Goal: Find specific page/section: Find specific page/section

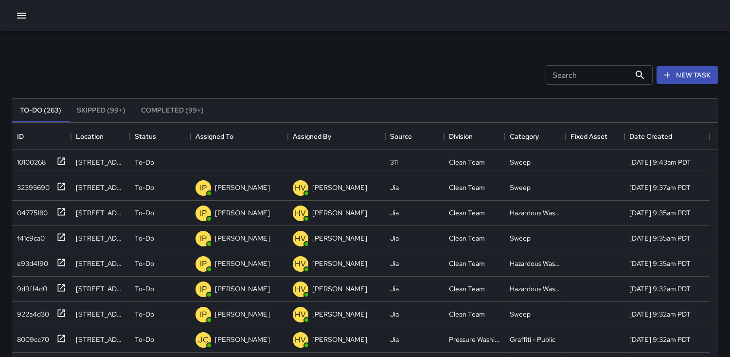
scroll to position [404, 698]
click at [31, 163] on div "10100268" at bounding box center [29, 160] width 33 height 14
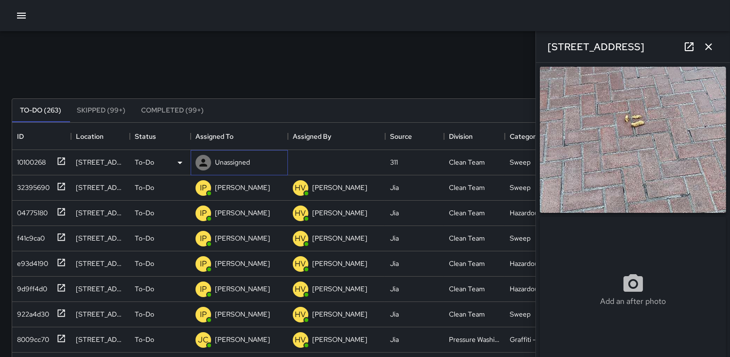
click at [201, 161] on icon at bounding box center [204, 163] width 12 height 12
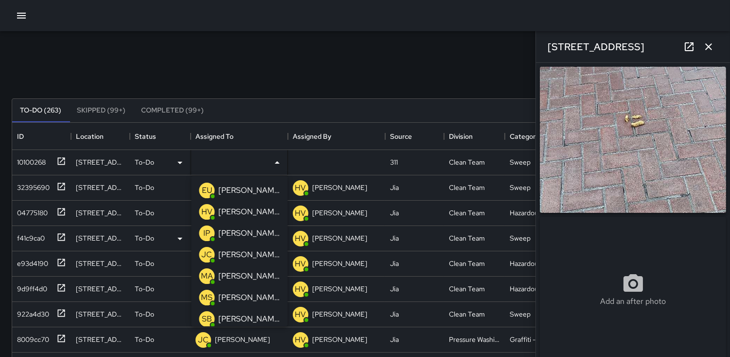
click at [205, 231] on p "IP" at bounding box center [206, 233] width 7 height 12
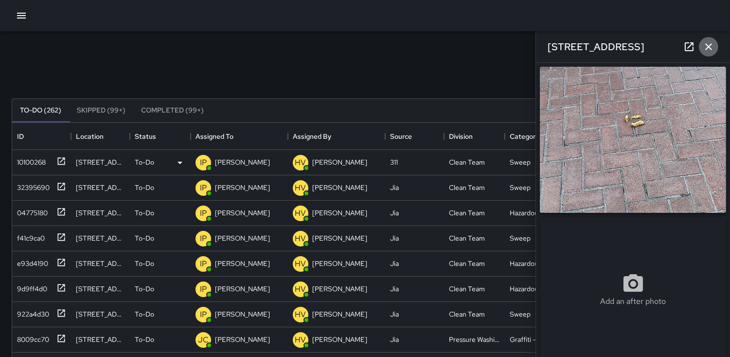
click at [711, 49] on icon "button" at bounding box center [708, 46] width 7 height 7
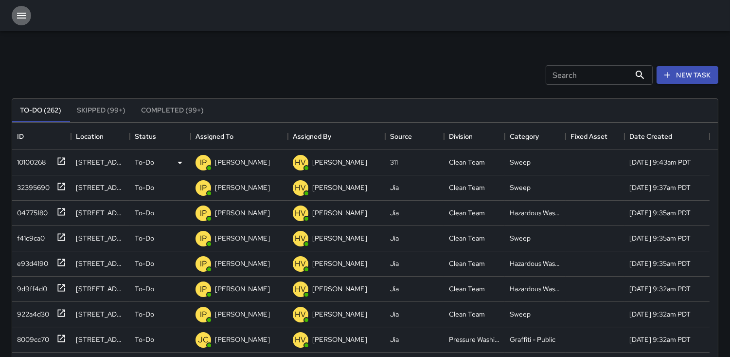
click at [25, 14] on icon "button" at bounding box center [22, 16] width 12 height 12
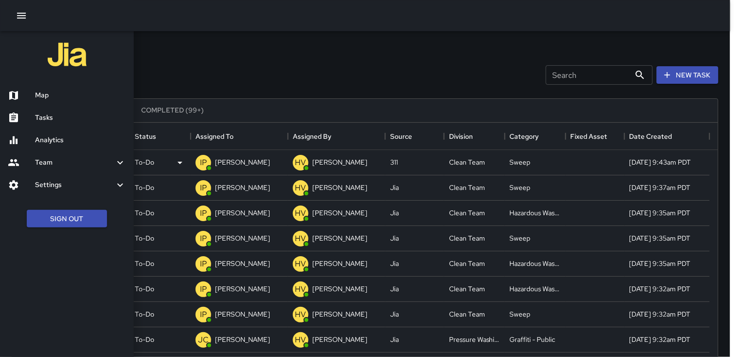
click at [51, 95] on h6 "Map" at bounding box center [80, 95] width 91 height 11
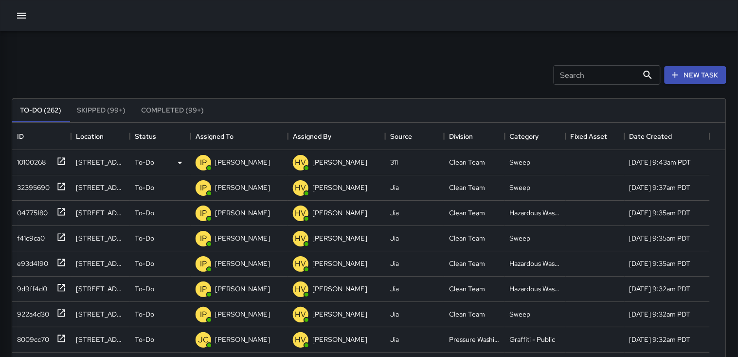
scroll to position [8, 8]
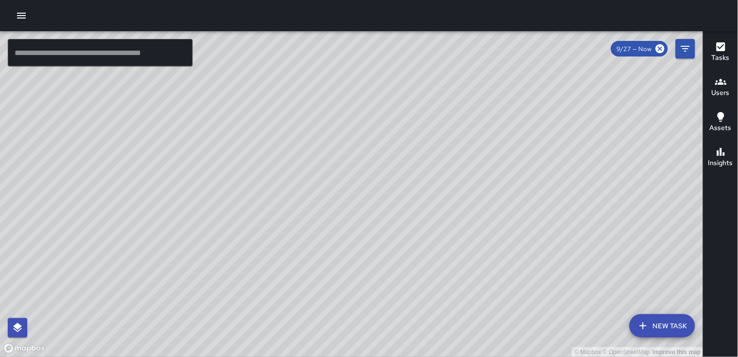
click at [727, 78] on div "Users" at bounding box center [721, 87] width 18 height 22
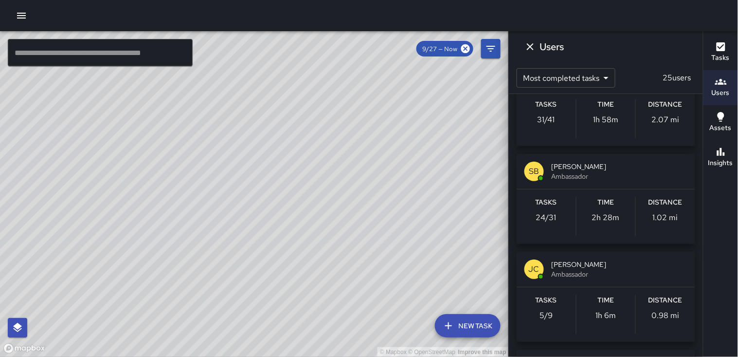
scroll to position [162, 0]
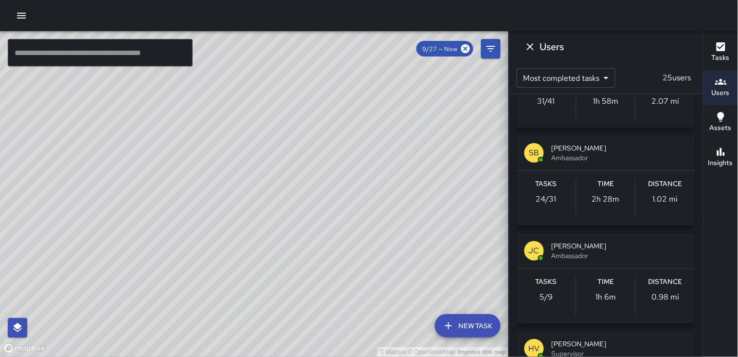
drag, startPoint x: 667, startPoint y: 294, endPoint x: 661, endPoint y: 276, distance: 19.2
click at [667, 294] on p "0.98 mi" at bounding box center [666, 297] width 28 height 12
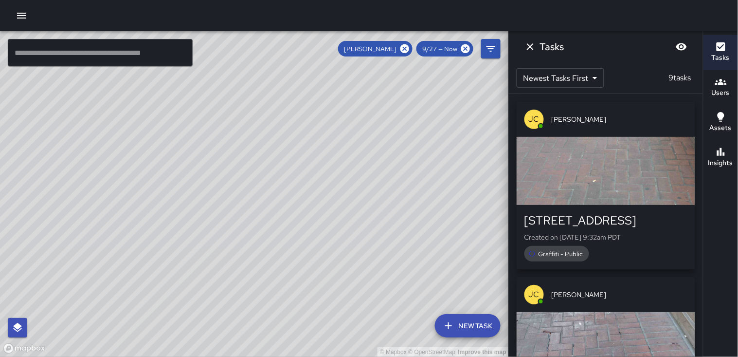
scroll to position [0, 0]
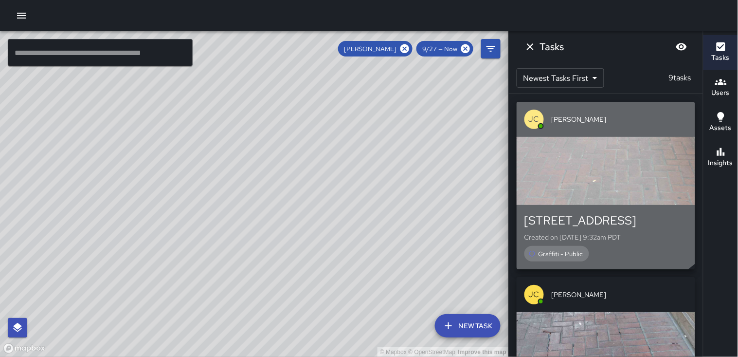
click at [601, 153] on div "button" at bounding box center [606, 171] width 179 height 68
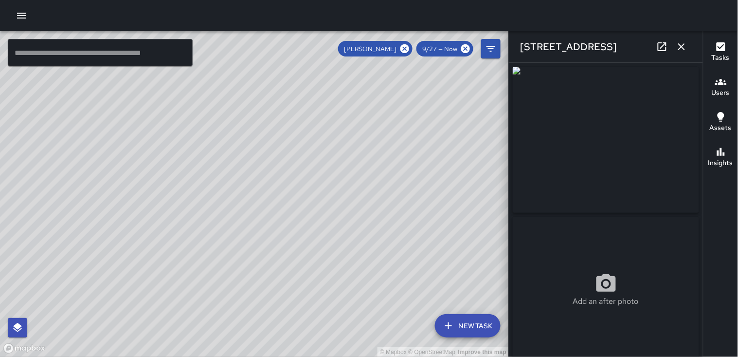
type input "**********"
click at [675, 45] on button "button" at bounding box center [681, 46] width 19 height 19
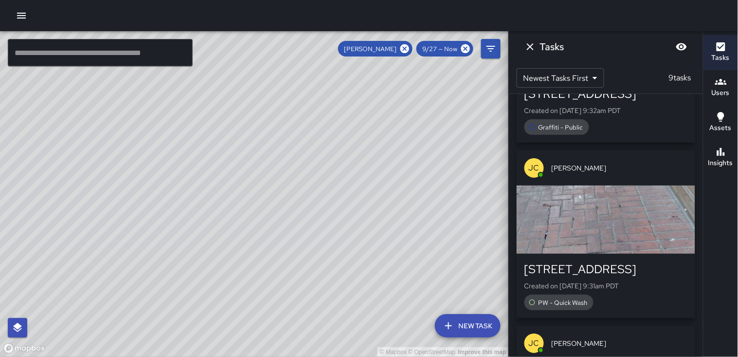
scroll to position [162, 0]
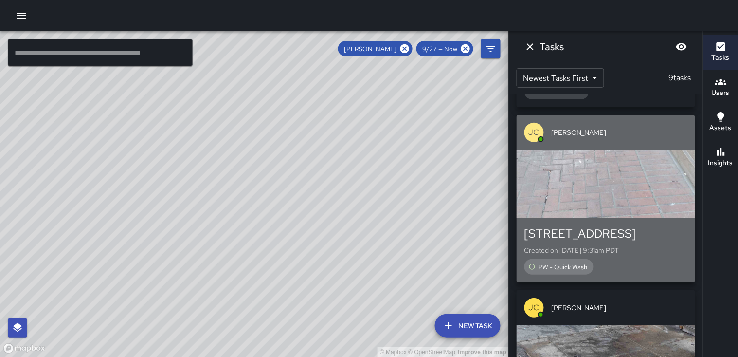
click at [630, 164] on div "button" at bounding box center [606, 184] width 179 height 68
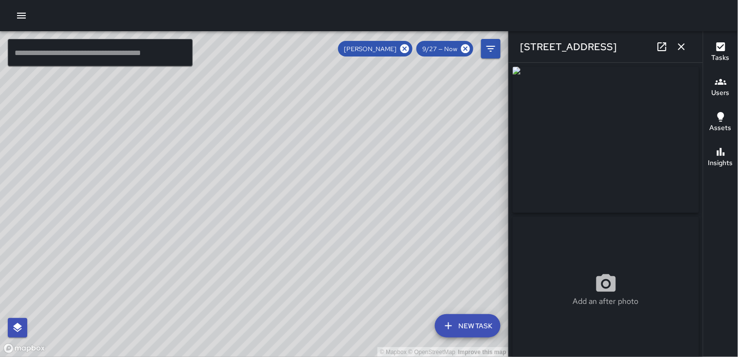
type input "**********"
click at [685, 47] on icon "button" at bounding box center [682, 47] width 12 height 12
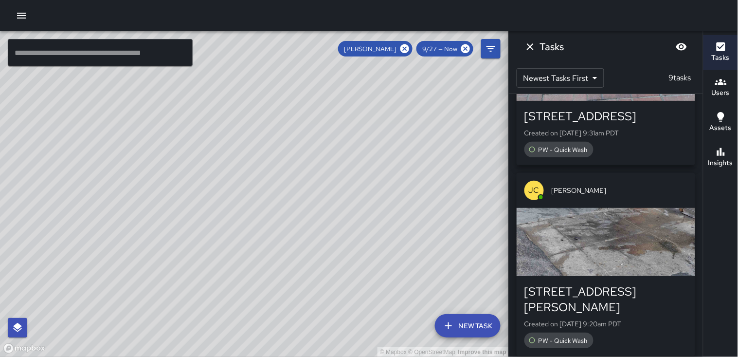
scroll to position [324, 0]
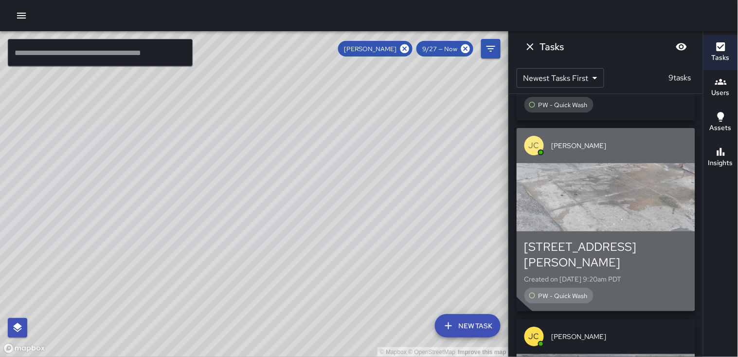
click at [623, 196] on div "button" at bounding box center [606, 197] width 179 height 68
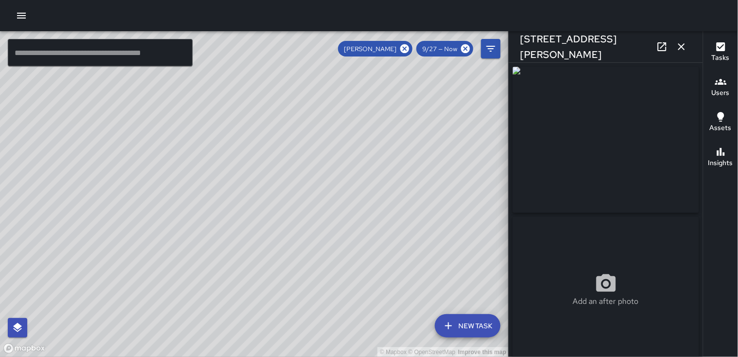
type input "**********"
click at [685, 50] on icon "button" at bounding box center [682, 47] width 12 height 12
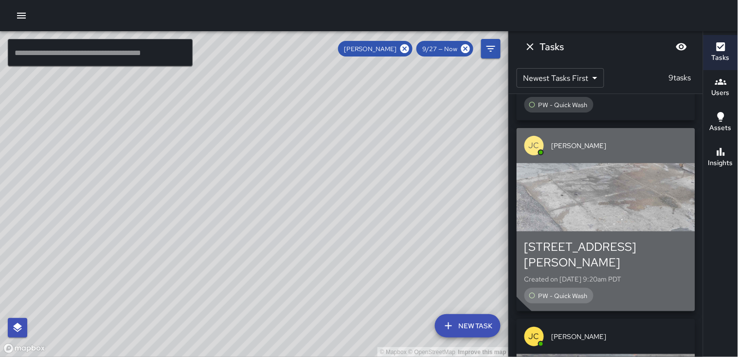
click at [632, 191] on div "button" at bounding box center [606, 197] width 179 height 68
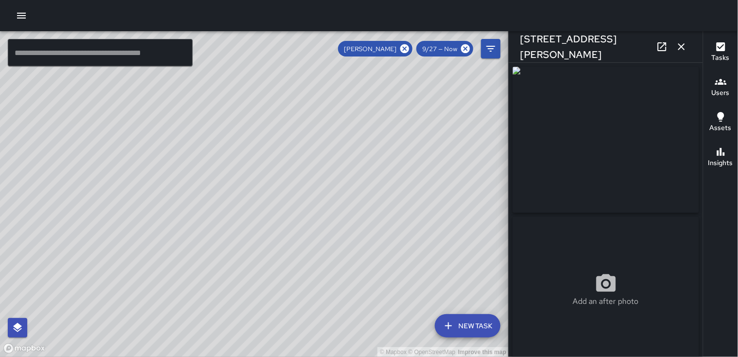
type input "**********"
drag, startPoint x: 678, startPoint y: 46, endPoint x: 669, endPoint y: 71, distance: 26.2
click at [678, 47] on icon "button" at bounding box center [682, 47] width 12 height 12
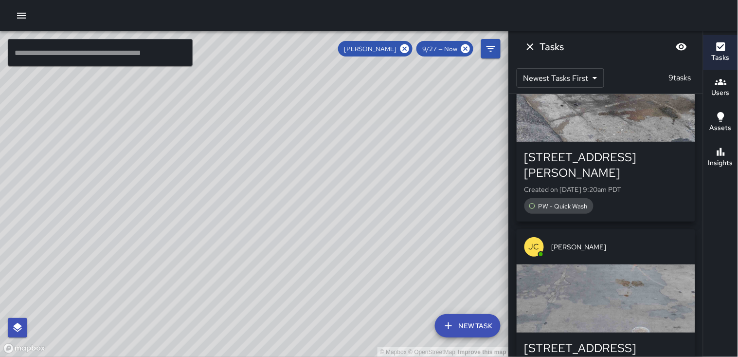
scroll to position [432, 0]
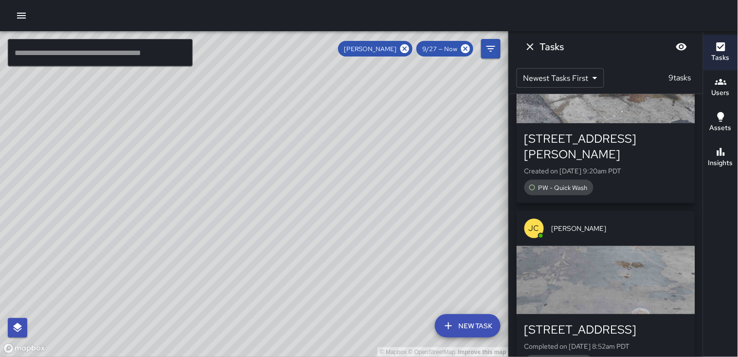
click at [619, 263] on div "button" at bounding box center [606, 280] width 179 height 68
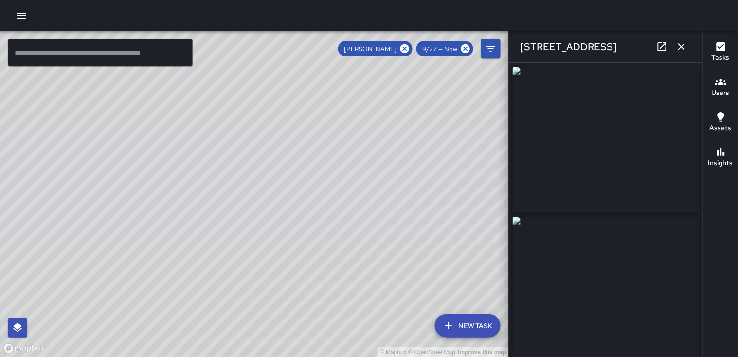
type input "**********"
click at [684, 51] on icon "button" at bounding box center [682, 47] width 12 height 12
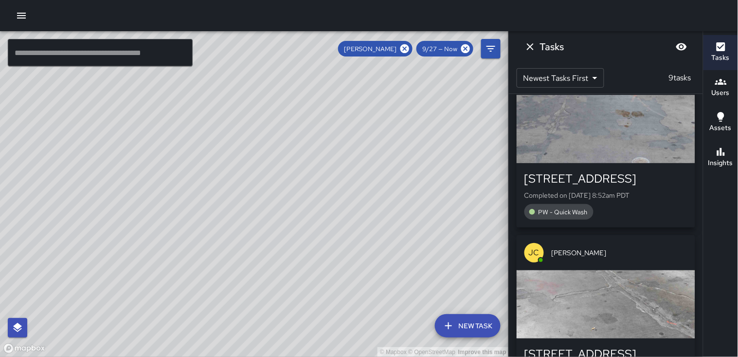
scroll to position [594, 0]
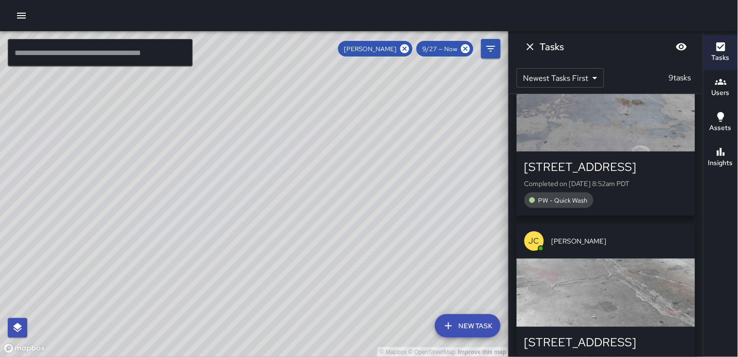
click at [619, 279] on div "button" at bounding box center [606, 292] width 179 height 68
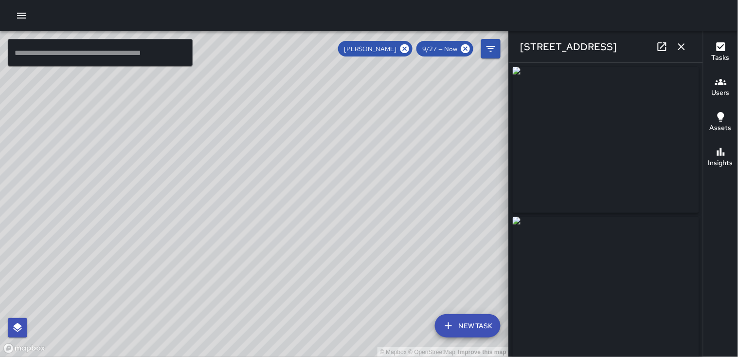
type input "**********"
click at [683, 48] on icon "button" at bounding box center [681, 46] width 7 height 7
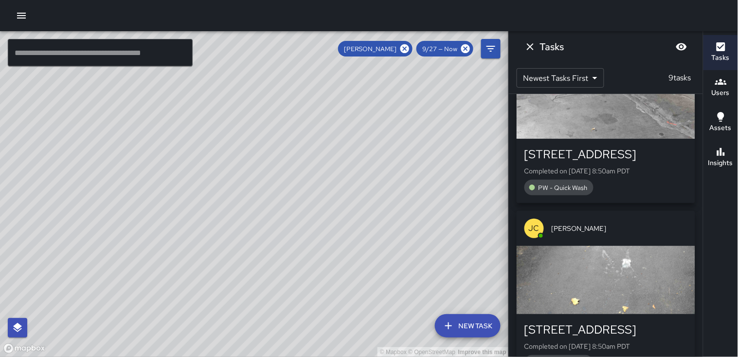
scroll to position [811, 0]
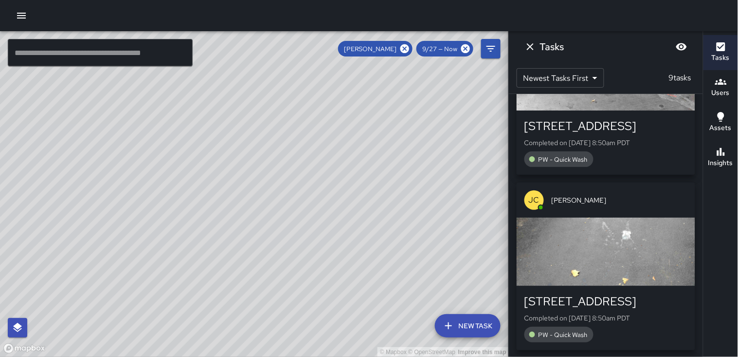
click at [610, 244] on div "button" at bounding box center [606, 251] width 179 height 68
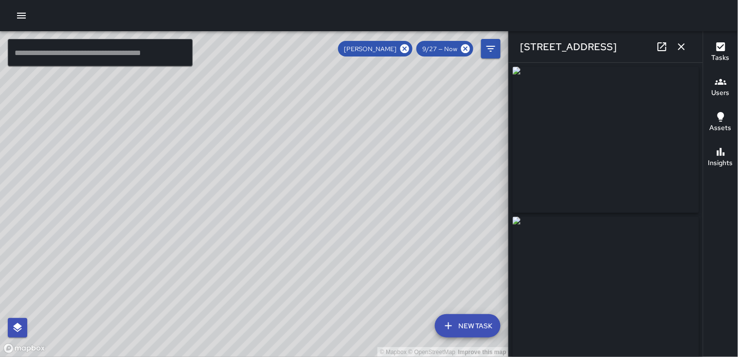
type input "**********"
click at [686, 47] on icon "button" at bounding box center [682, 47] width 12 height 12
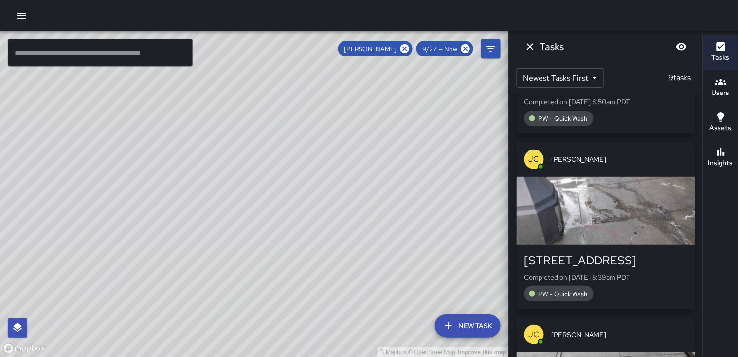
scroll to position [1027, 0]
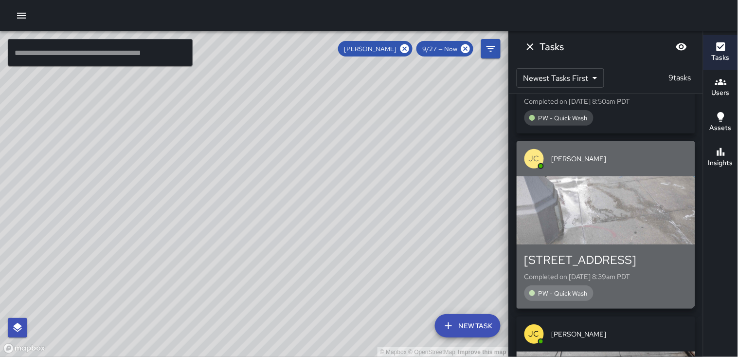
click at [604, 193] on div "button" at bounding box center [606, 210] width 179 height 68
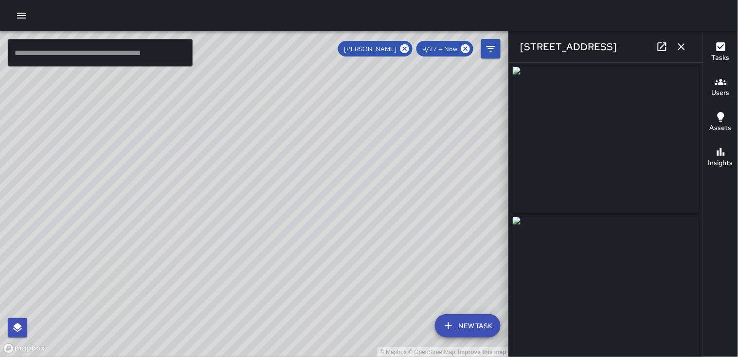
type input "**********"
click at [684, 51] on icon "button" at bounding box center [682, 47] width 12 height 12
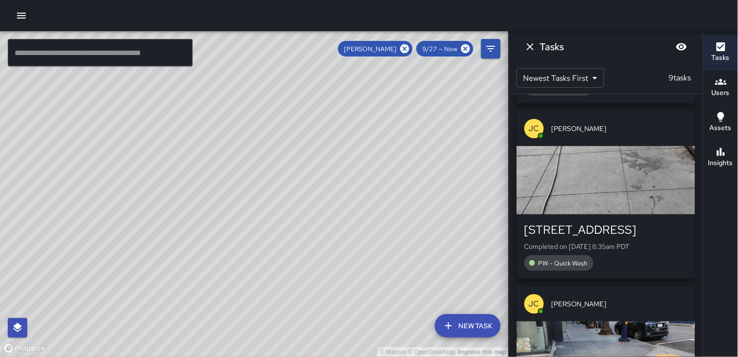
scroll to position [1243, 0]
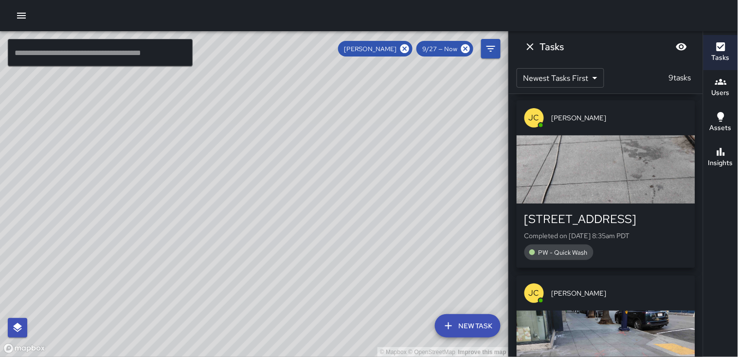
click at [628, 167] on div "button" at bounding box center [606, 169] width 179 height 68
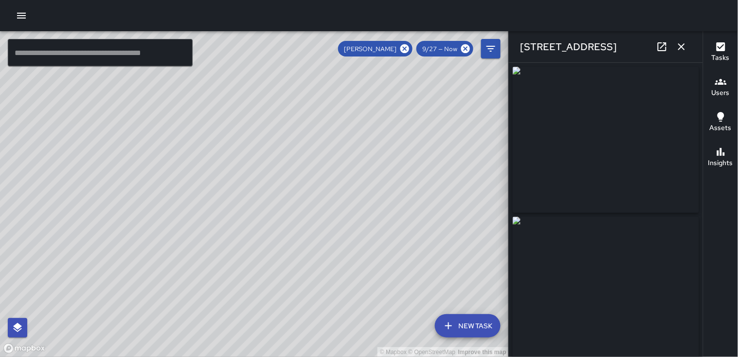
type input "**********"
click at [685, 50] on icon "button" at bounding box center [682, 47] width 12 height 12
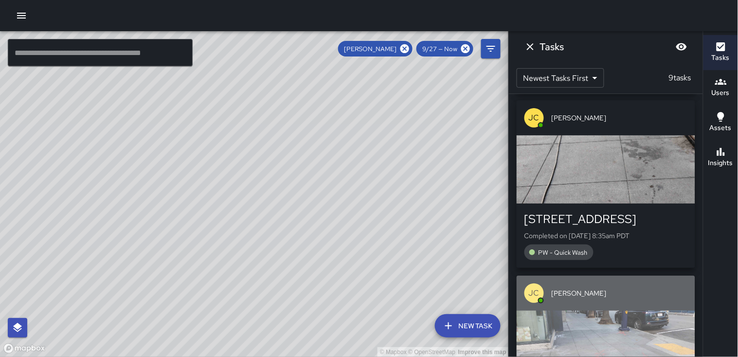
click at [590, 310] on div "button" at bounding box center [606, 344] width 179 height 68
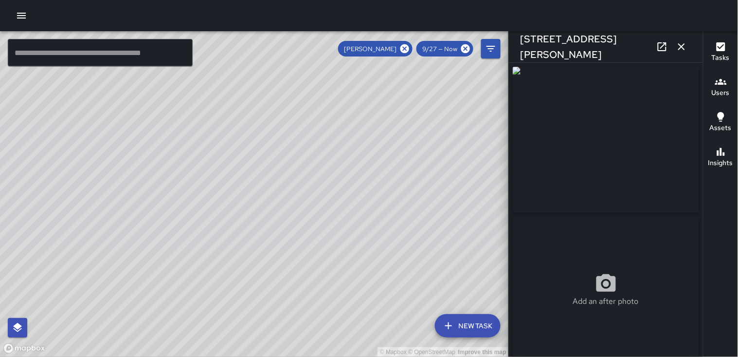
type input "**********"
click at [684, 46] on icon "button" at bounding box center [682, 47] width 12 height 12
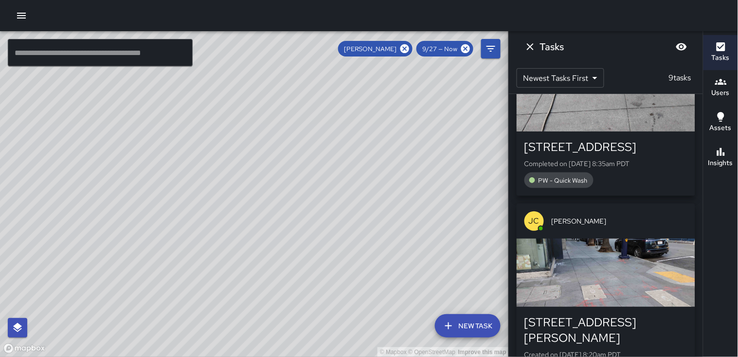
scroll to position [1320, 0]
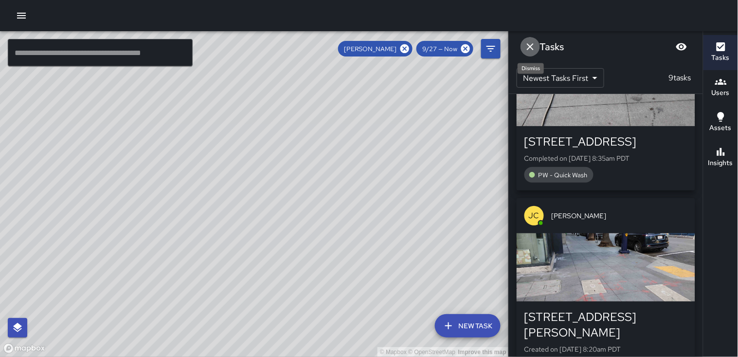
click at [531, 50] on icon "Dismiss" at bounding box center [530, 47] width 12 height 12
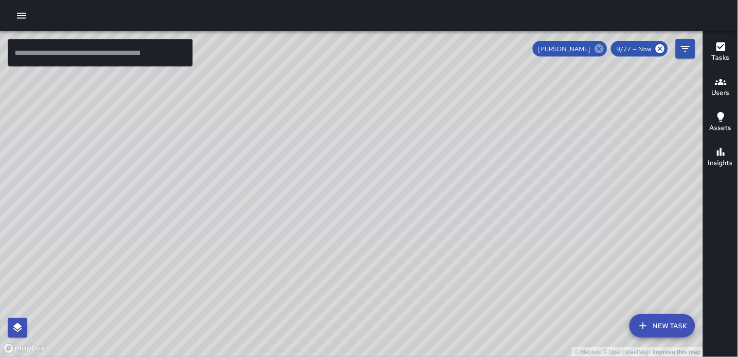
click at [600, 50] on icon at bounding box center [599, 48] width 9 height 9
click at [24, 13] on icon "button" at bounding box center [21, 16] width 9 height 6
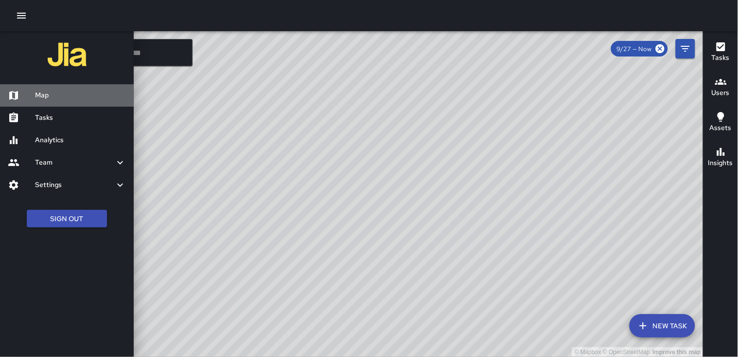
click at [63, 89] on div "Map" at bounding box center [67, 95] width 134 height 22
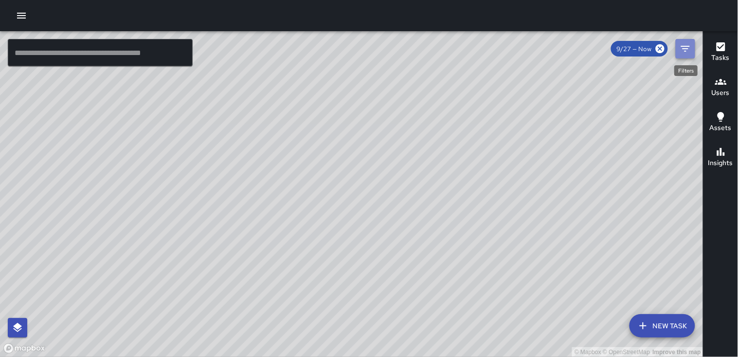
click at [684, 49] on icon "Filters" at bounding box center [685, 49] width 9 height 6
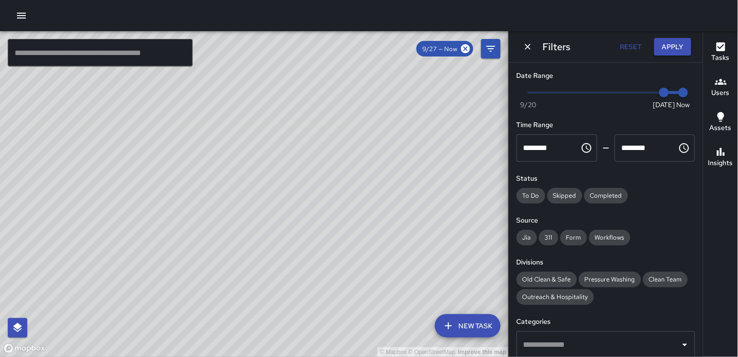
scroll to position [54, 0]
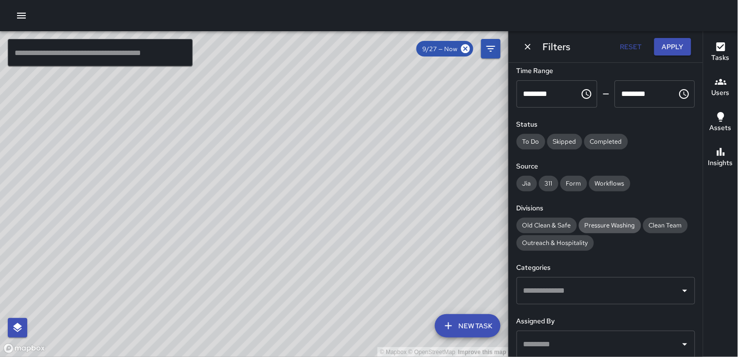
click at [611, 222] on span "Pressure Washing" at bounding box center [610, 225] width 62 height 8
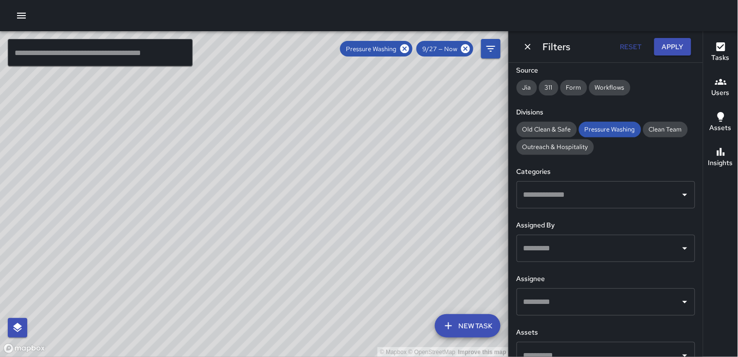
scroll to position [169, 0]
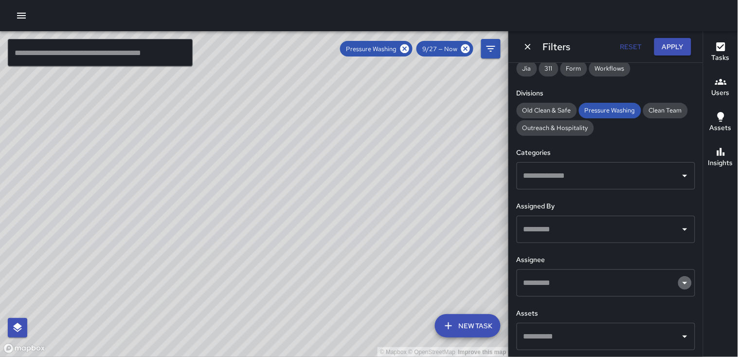
click at [679, 280] on icon "Open" at bounding box center [685, 283] width 12 height 12
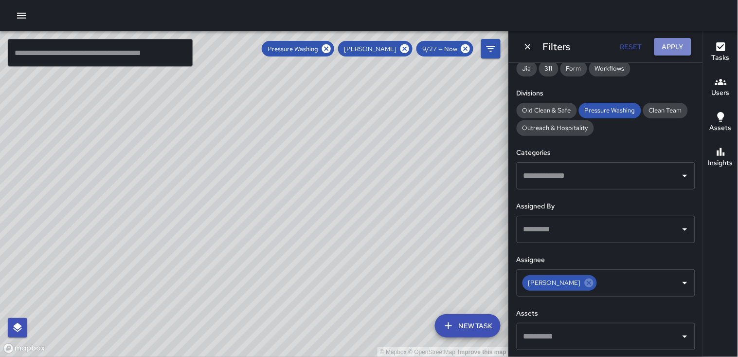
click at [668, 50] on button "Apply" at bounding box center [672, 47] width 37 height 18
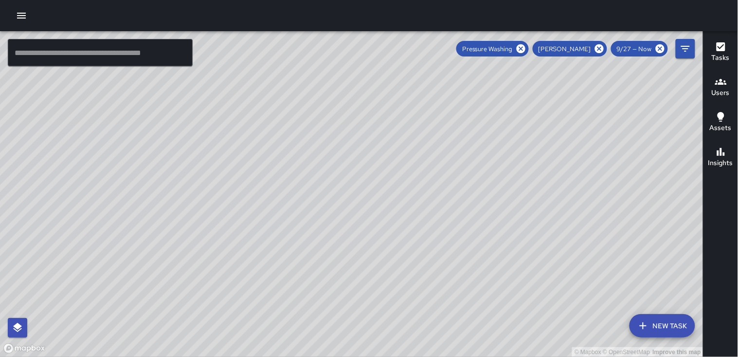
drag, startPoint x: 386, startPoint y: 206, endPoint x: 445, endPoint y: 158, distance: 76.4
click at [445, 158] on div "© Mapbox © OpenStreetMap Improve this map" at bounding box center [351, 193] width 703 height 325
click at [723, 91] on h6 "Users" at bounding box center [721, 93] width 18 height 11
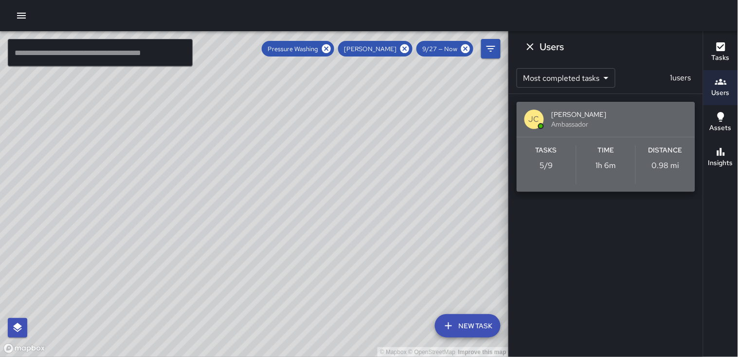
click at [657, 157] on div "Distance 0.98 mi" at bounding box center [665, 164] width 59 height 39
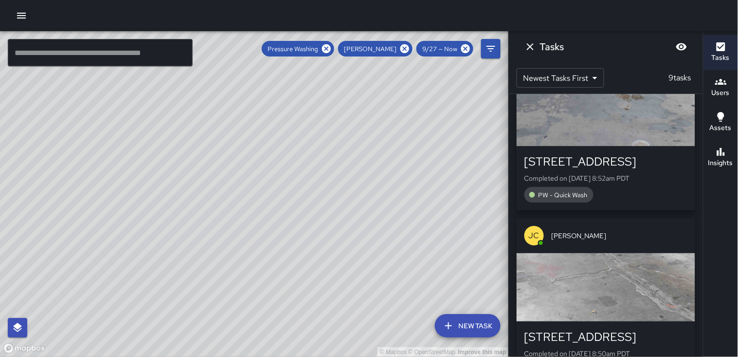
scroll to position [563, 0]
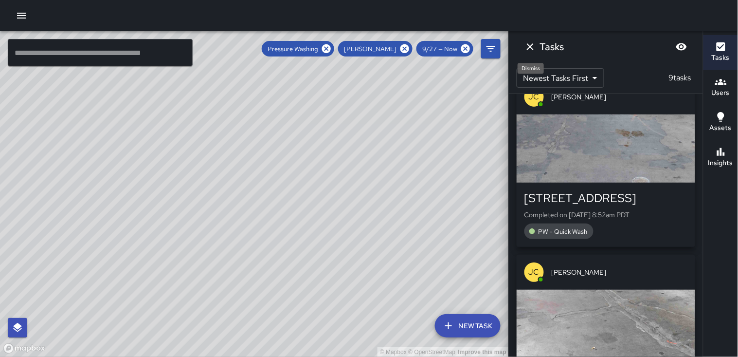
click at [535, 47] on icon "Dismiss" at bounding box center [530, 47] width 12 height 12
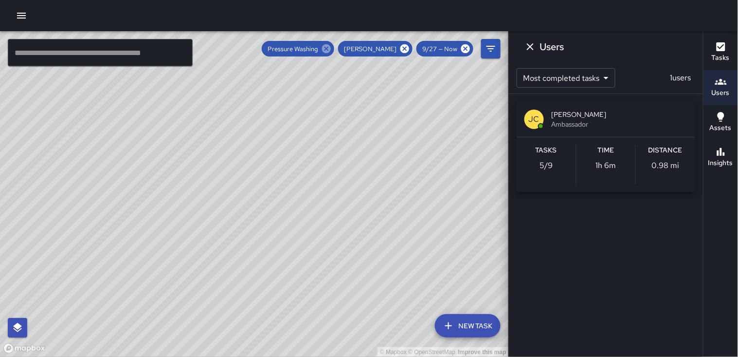
click at [331, 48] on icon at bounding box center [326, 48] width 9 height 9
click at [412, 49] on div "[PERSON_NAME]" at bounding box center [375, 49] width 74 height 16
click at [409, 49] on icon at bounding box center [404, 48] width 9 height 9
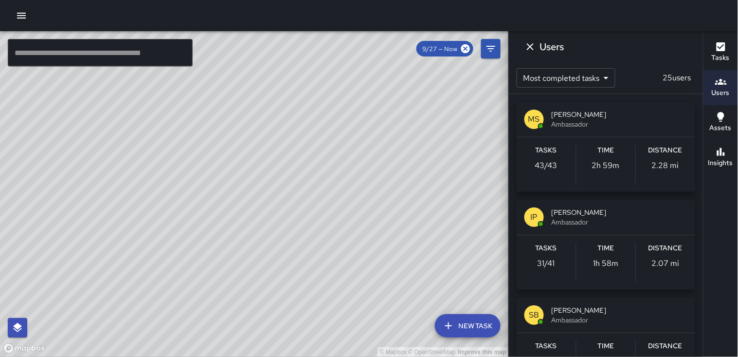
scroll to position [12009, 0]
click at [529, 51] on icon "Dismiss" at bounding box center [530, 47] width 12 height 12
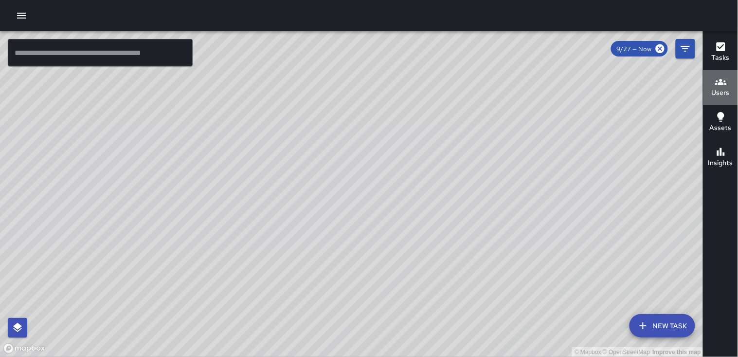
click at [726, 89] on h6 "Users" at bounding box center [721, 93] width 18 height 11
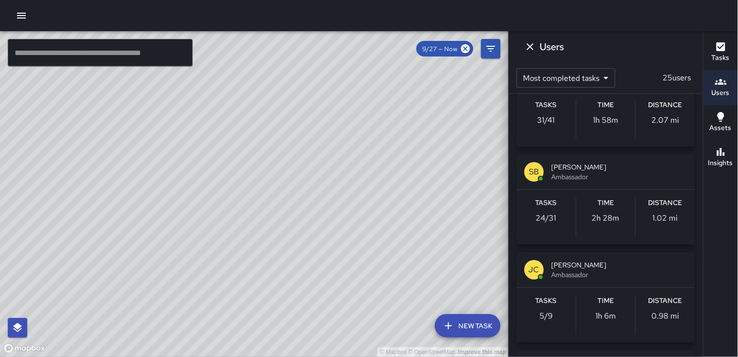
scroll to position [162, 0]
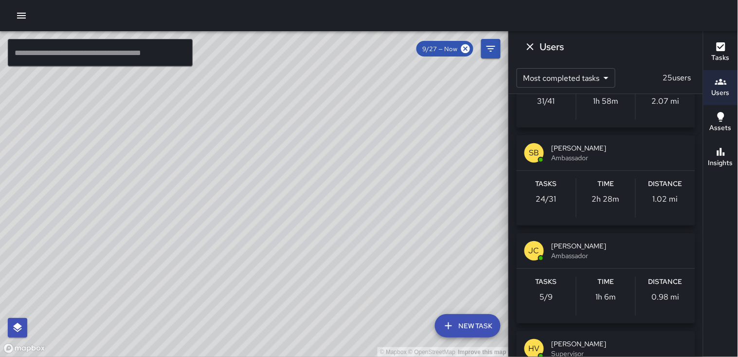
click at [657, 284] on h6 "Distance" at bounding box center [666, 281] width 34 height 11
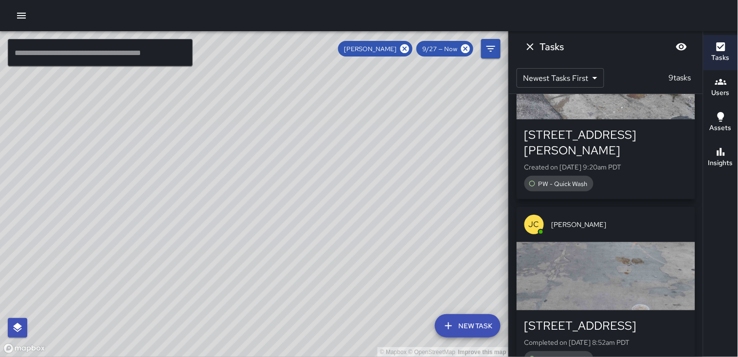
scroll to position [486, 0]
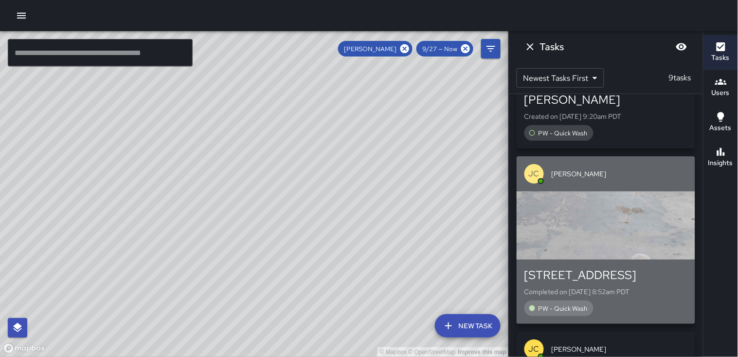
click at [656, 220] on div "button" at bounding box center [606, 225] width 179 height 68
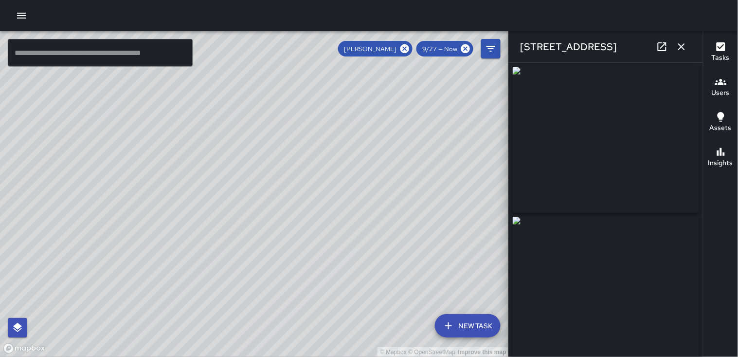
type input "**********"
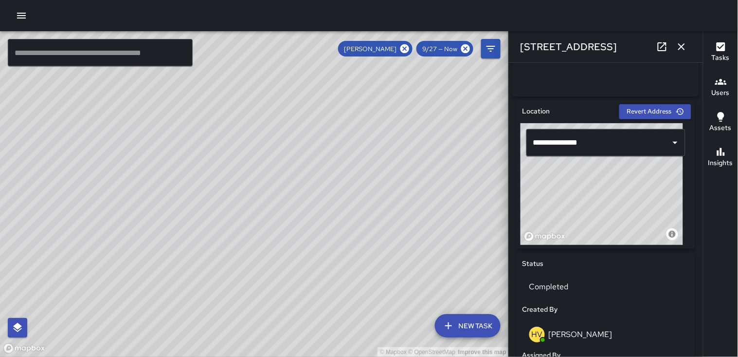
scroll to position [262, 0]
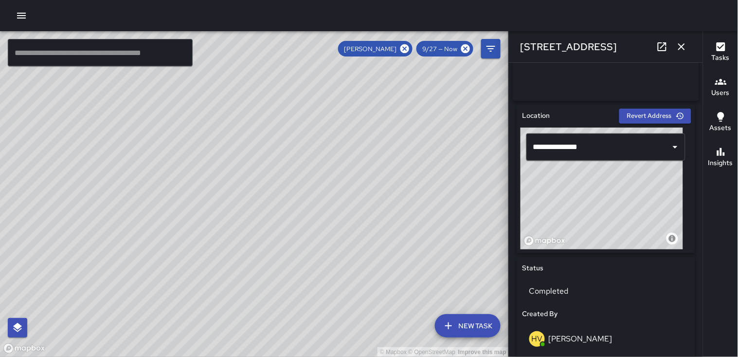
click at [686, 49] on icon "button" at bounding box center [682, 47] width 12 height 12
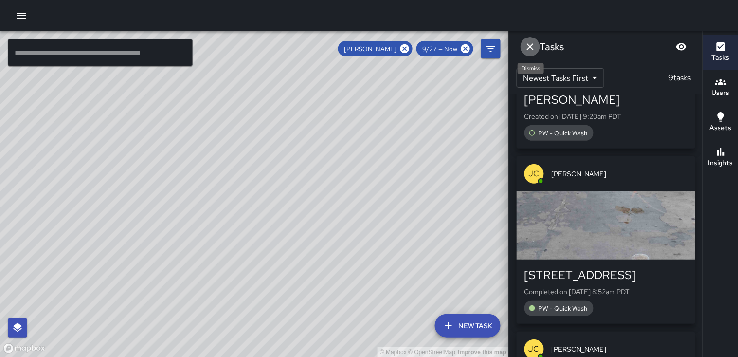
click at [529, 47] on icon "Dismiss" at bounding box center [530, 47] width 12 height 12
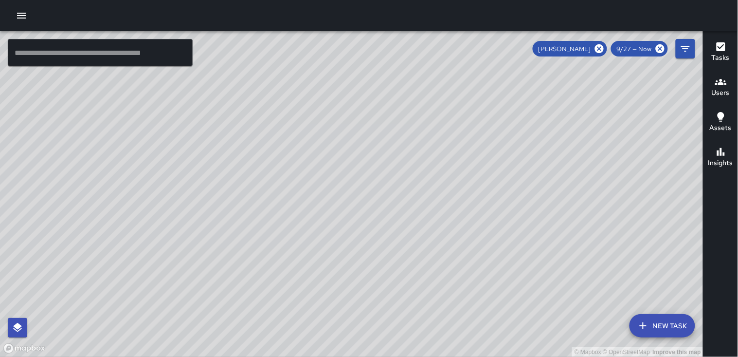
drag, startPoint x: 480, startPoint y: 231, endPoint x: 439, endPoint y: 185, distance: 61.0
click at [439, 185] on div "© Mapbox © OpenStreetMap Improve this map" at bounding box center [351, 193] width 703 height 325
